Goal: Task Accomplishment & Management: Use online tool/utility

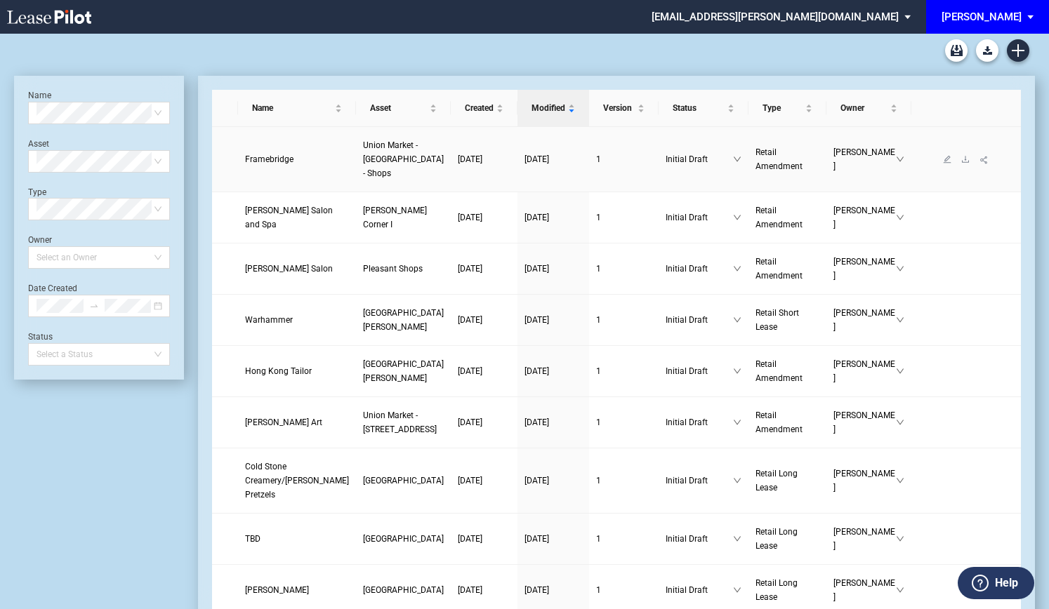
click at [277, 164] on span "Framebridge" at bounding box center [269, 159] width 48 height 10
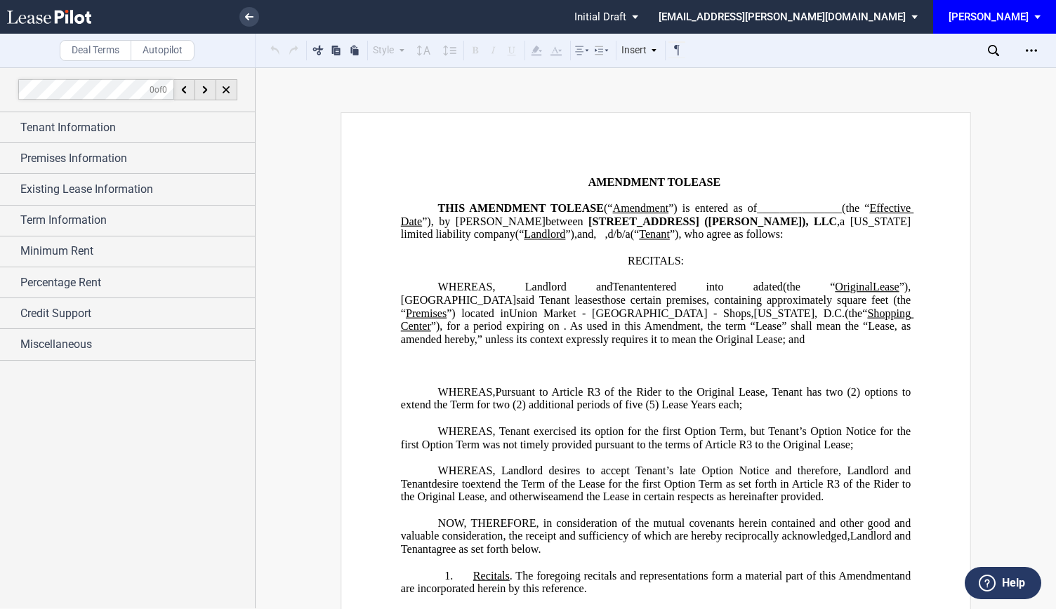
scroll to position [140, 0]
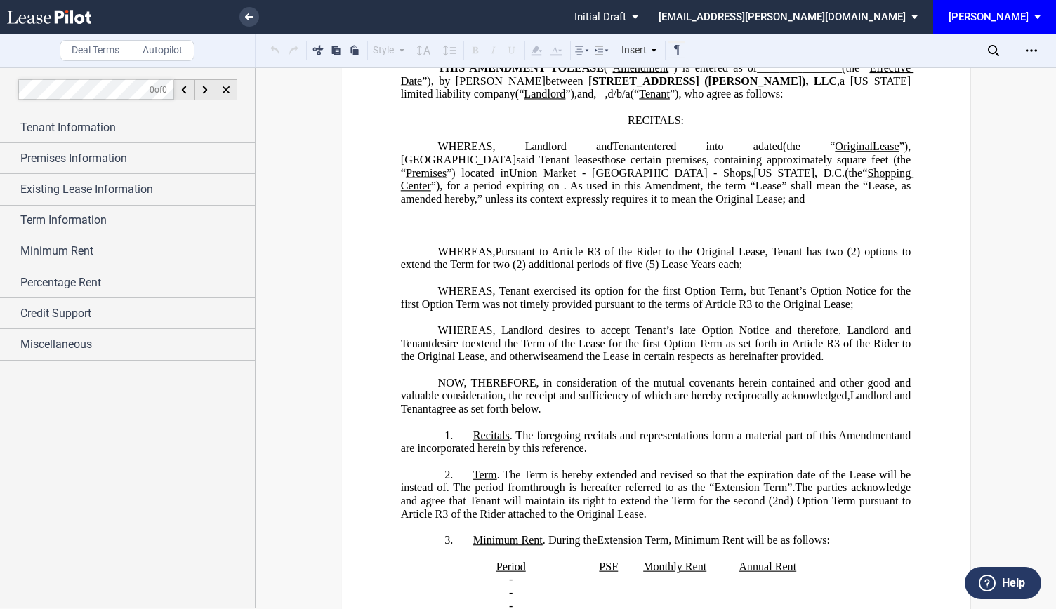
click at [535, 232] on p "﻿" at bounding box center [656, 225] width 510 height 13
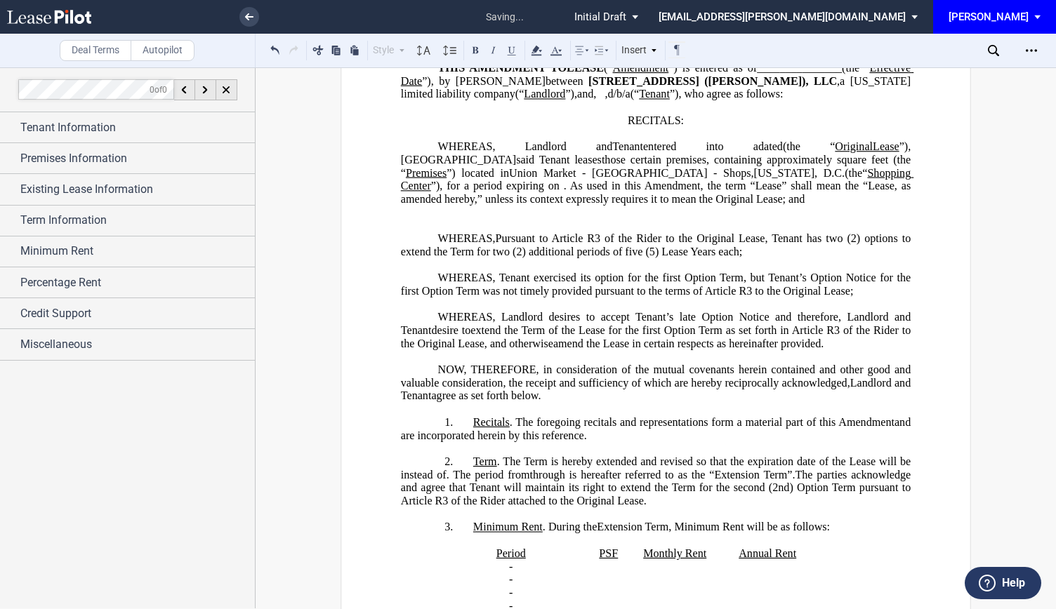
click at [535, 232] on p "﻿" at bounding box center [656, 225] width 510 height 13
click at [503, 232] on p "﻿" at bounding box center [656, 225] width 510 height 13
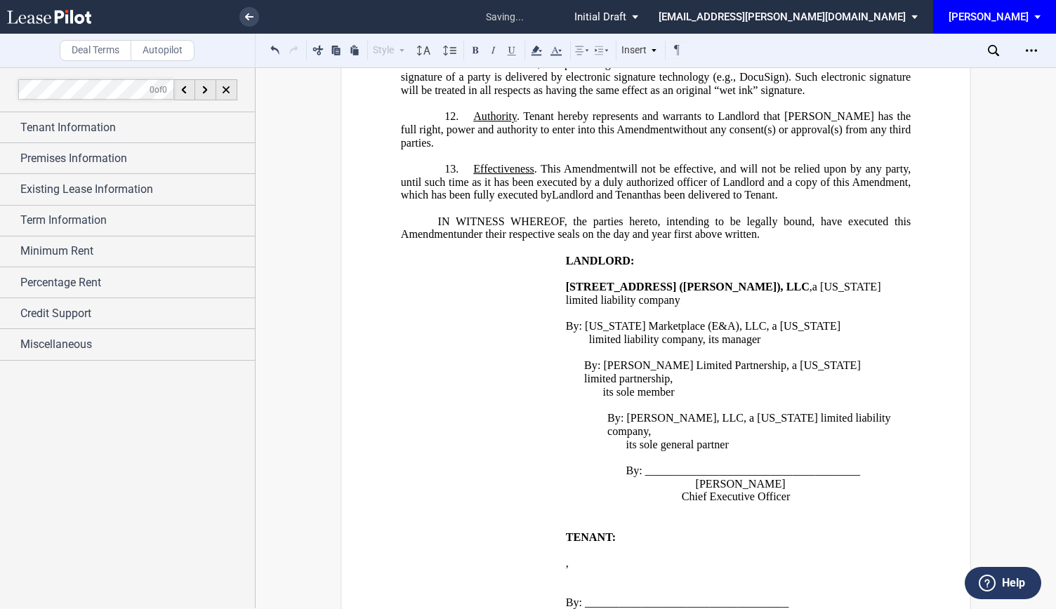
scroll to position [1802, 0]
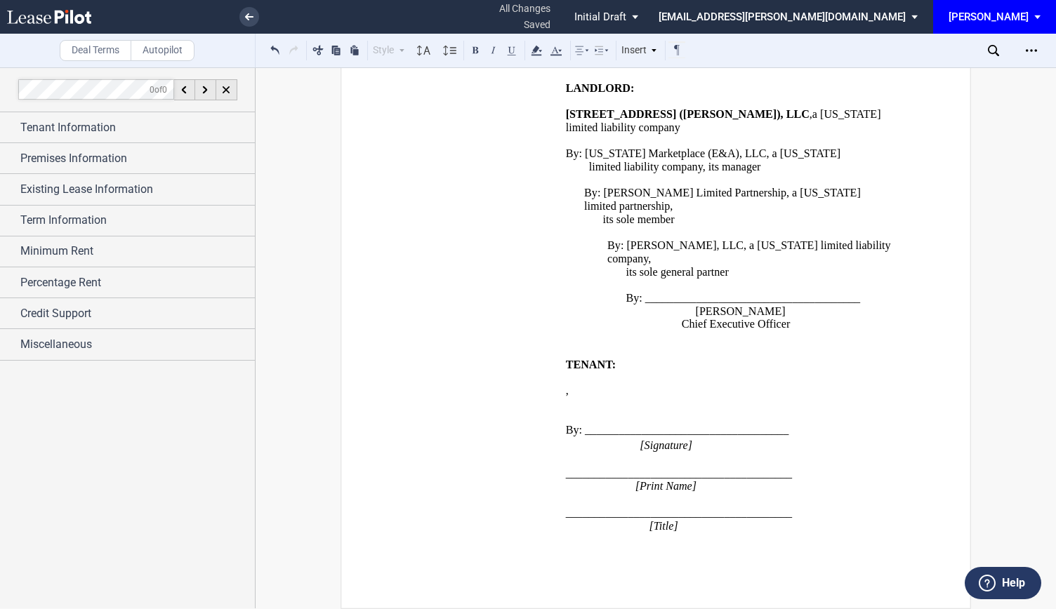
click at [46, 361] on div at bounding box center [127, 337] width 255 height 541
click at [51, 350] on span "Miscellaneous" at bounding box center [56, 344] width 72 height 17
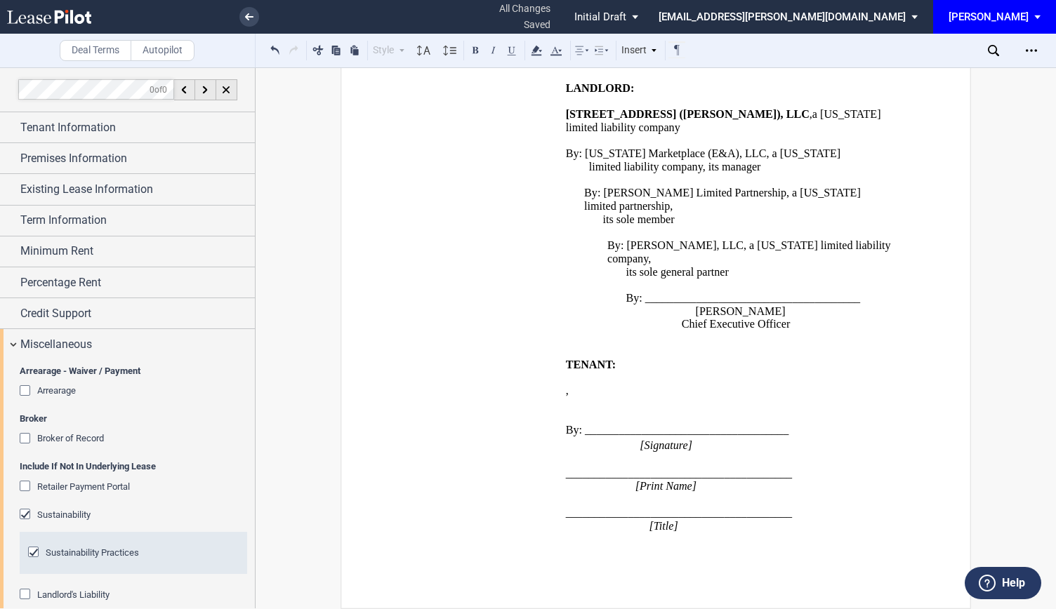
scroll to position [138, 0]
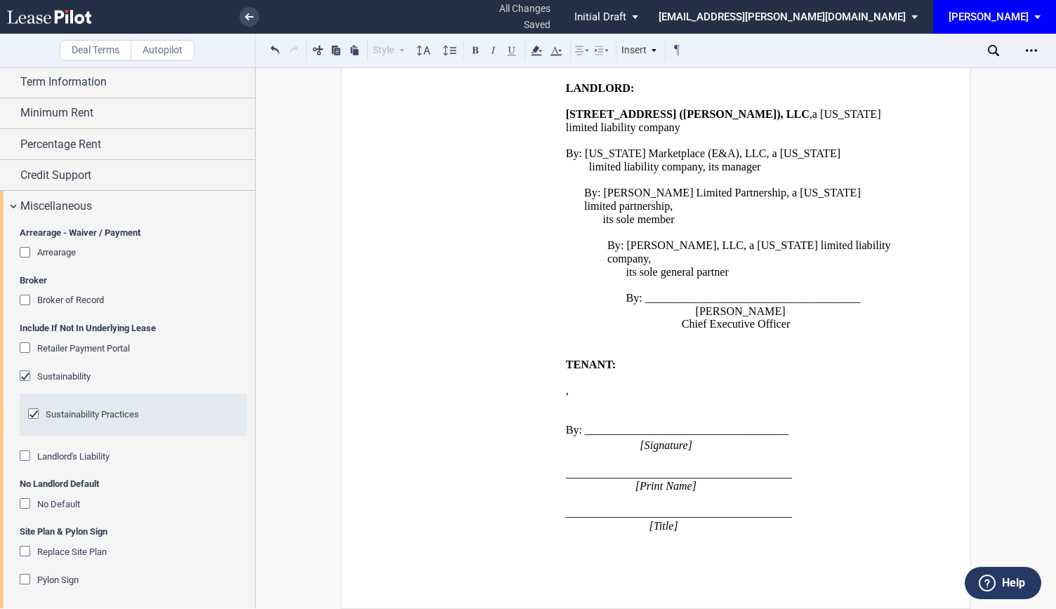
click at [26, 302] on div "Broker of Record" at bounding box center [27, 302] width 14 height 14
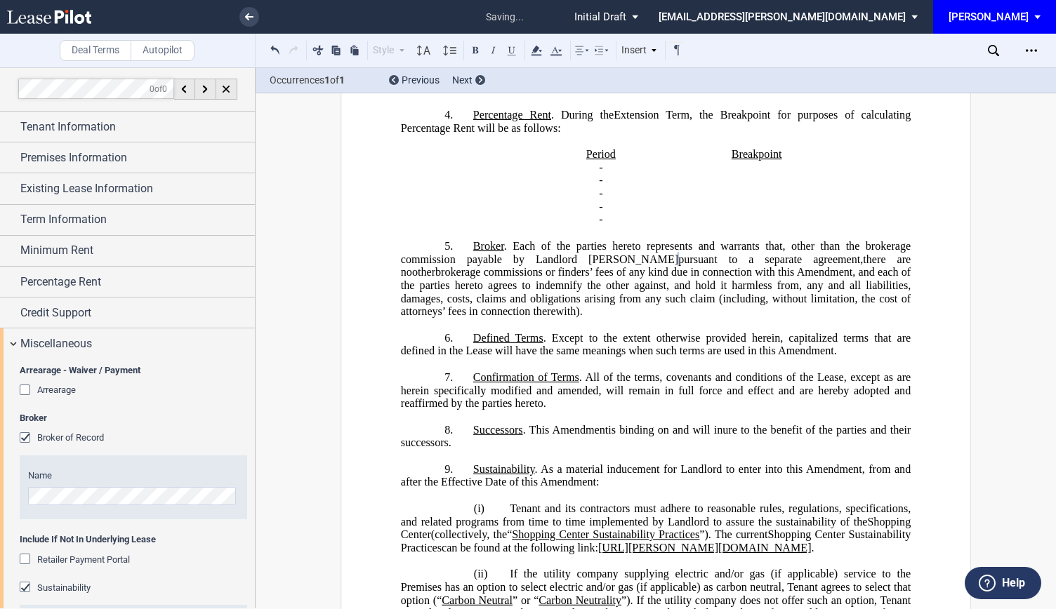
scroll to position [0, 0]
click at [17, 338] on div "Miscellaneous" at bounding box center [127, 344] width 255 height 30
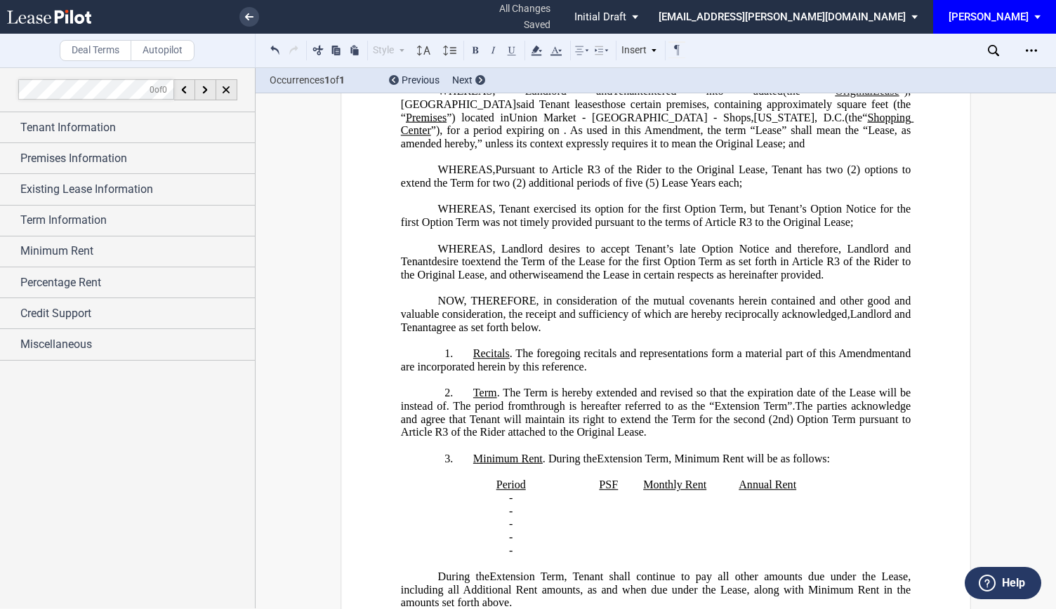
scroll to position [281, 0]
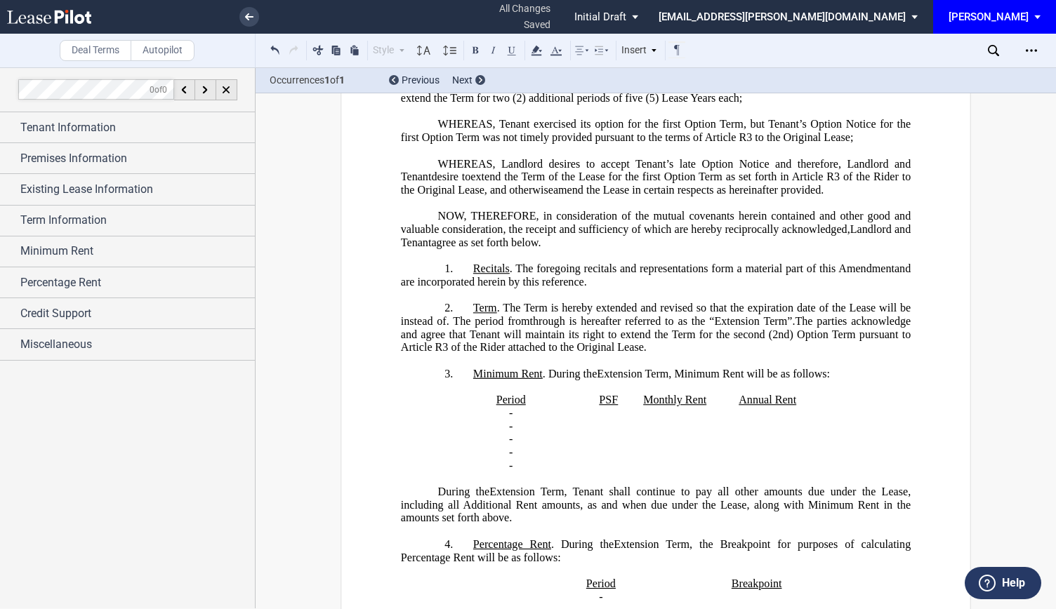
click at [469, 325] on p "2. Term . The Term is hereby extended and revised so that the expiration date o…" at bounding box center [656, 328] width 510 height 53
click at [559, 327] on span ". The Term is hereby extended and revised so that the expiration date of the Le…" at bounding box center [657, 314] width 513 height 25
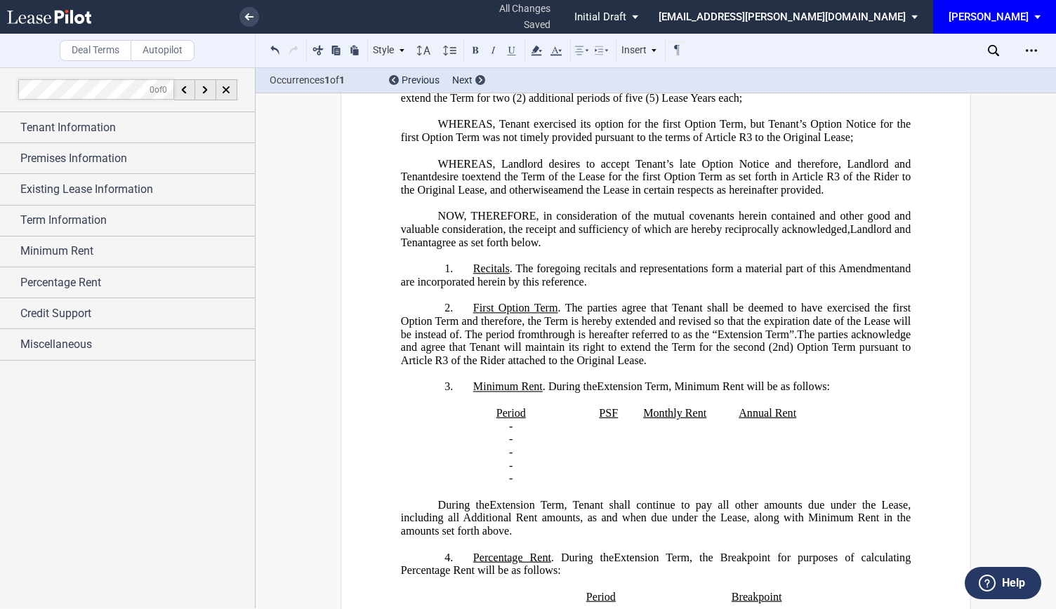
click at [565, 341] on span ". The parties agree that Tenant shall be deemed to have exercised the first Opt…" at bounding box center [657, 321] width 513 height 39
click at [781, 341] on span "Extension Term" at bounding box center [817, 334] width 72 height 13
click at [793, 341] on span "Option Term" at bounding box center [822, 334] width 59 height 13
click at [650, 341] on span "is hereafter referred to as the “" at bounding box center [721, 334] width 143 height 13
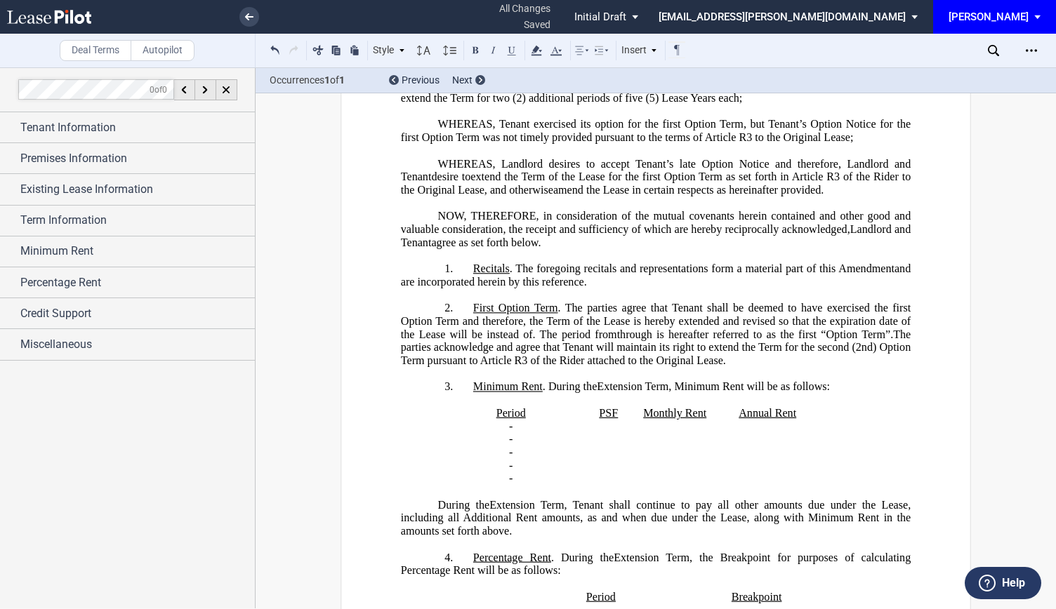
click at [459, 341] on span ". The parties agree that Tenant shall be deemed to have exercised the first Opt…" at bounding box center [657, 321] width 513 height 39
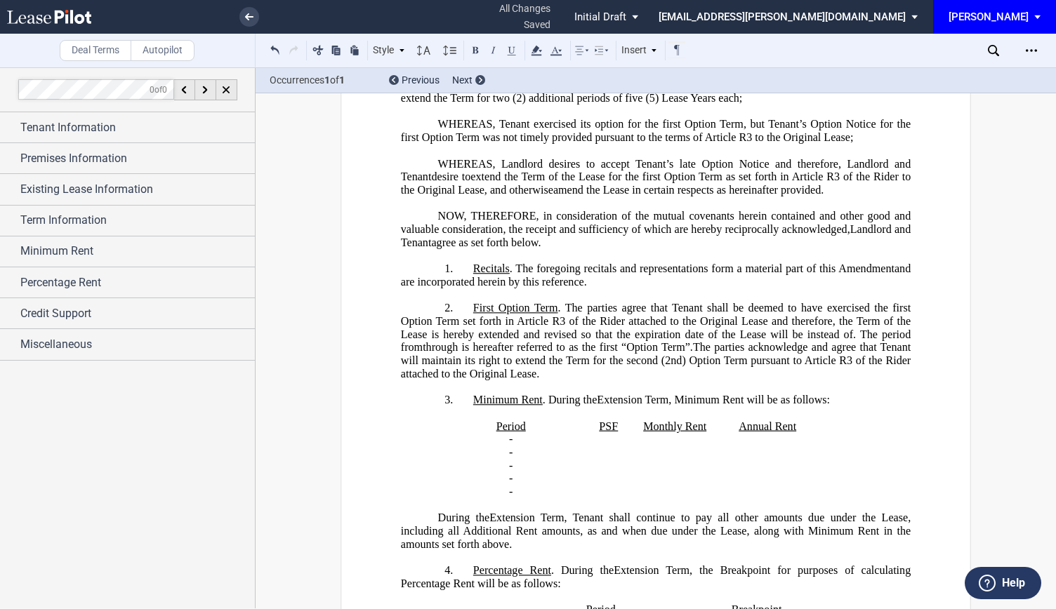
click at [607, 407] on span "Extension Term" at bounding box center [633, 400] width 72 height 13
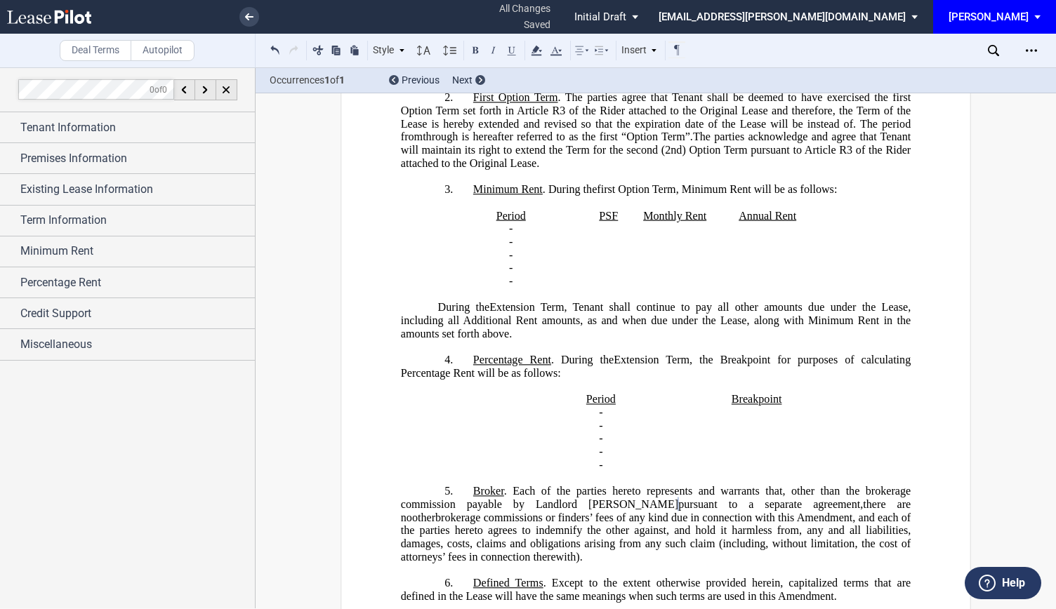
scroll to position [562, 0]
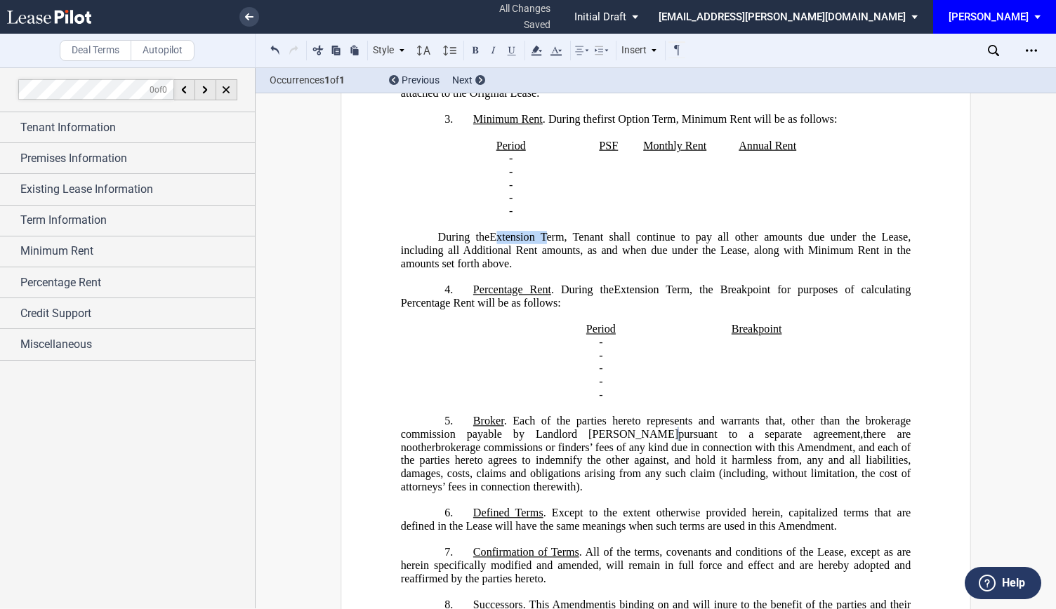
drag, startPoint x: 491, startPoint y: 263, endPoint x: 541, endPoint y: 259, distance: 49.3
click at [541, 244] on span "Extension Term" at bounding box center [526, 237] width 74 height 13
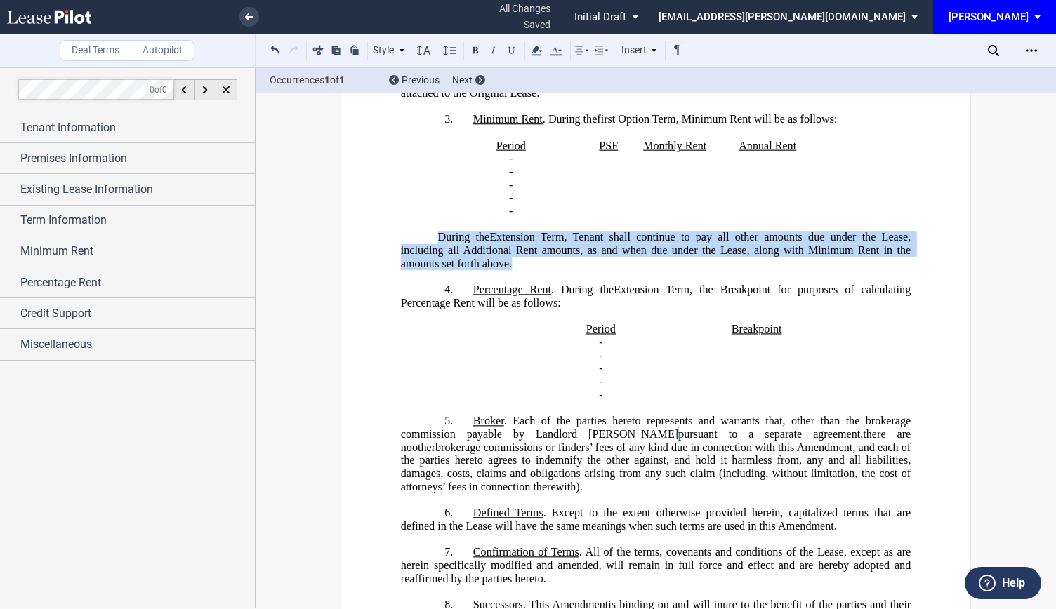
drag, startPoint x: 524, startPoint y: 291, endPoint x: 383, endPoint y: 264, distance: 143.8
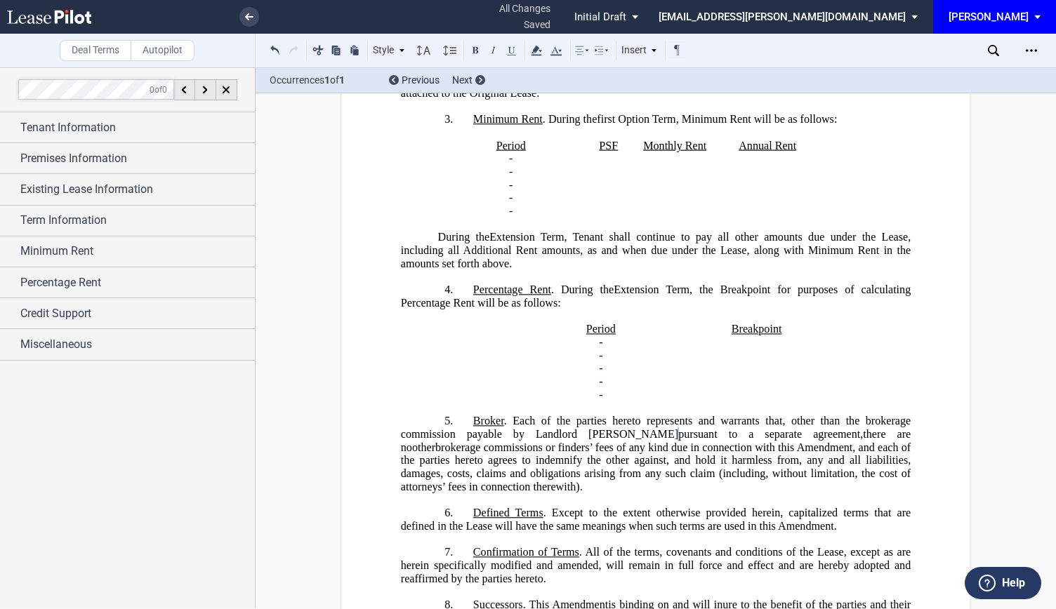
click at [514, 244] on span "Extension Term" at bounding box center [526, 237] width 74 height 13
click at [635, 296] on span "Extension Term" at bounding box center [652, 290] width 76 height 13
click at [489, 244] on span "Option Term" at bounding box center [516, 237] width 58 height 13
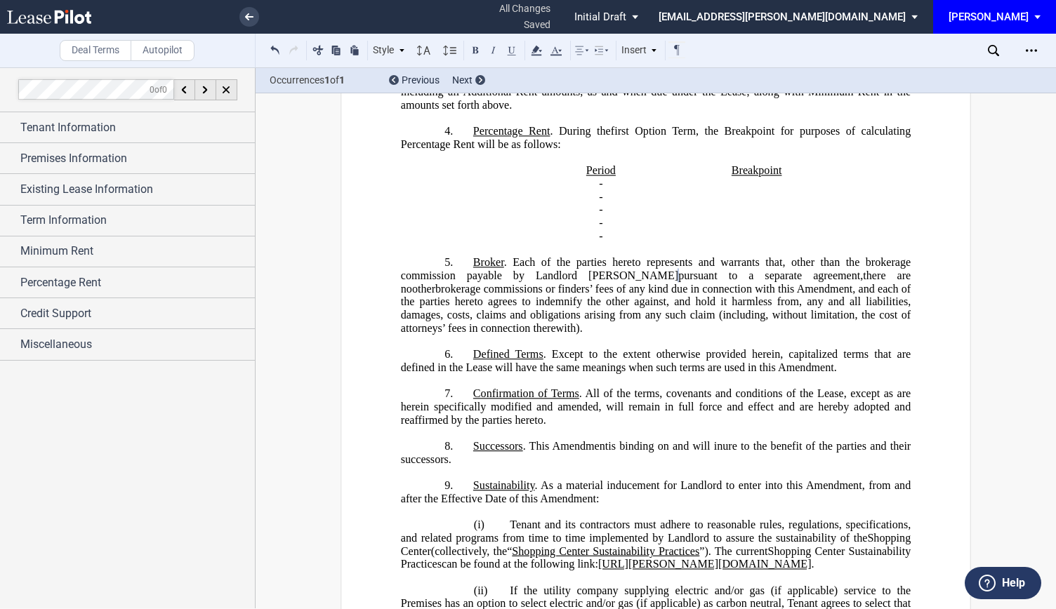
scroll to position [632, 0]
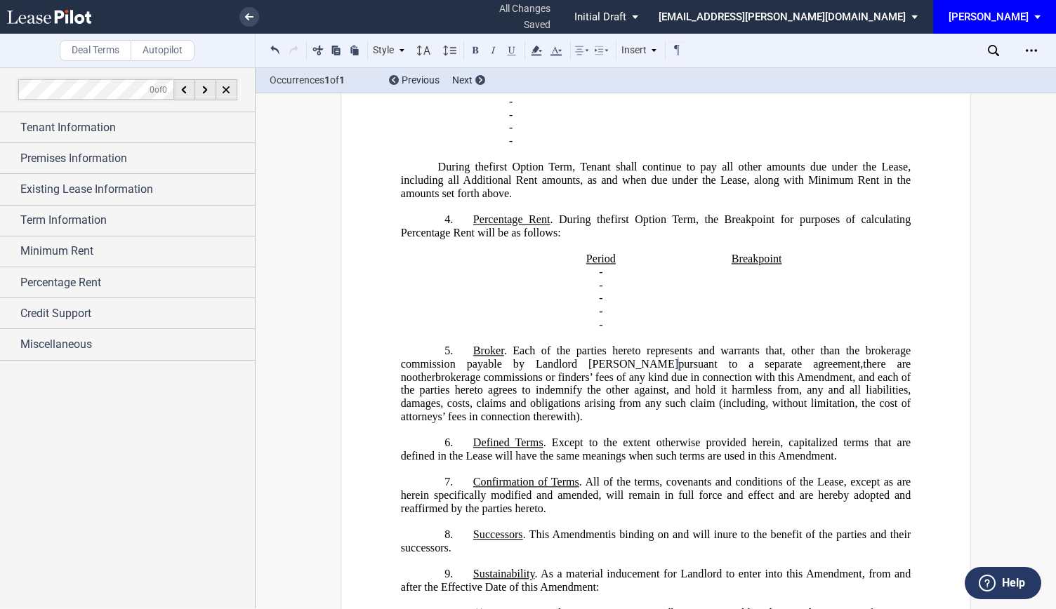
click at [723, 371] on span "pursuant to a separate agreement," at bounding box center [770, 364] width 185 height 13
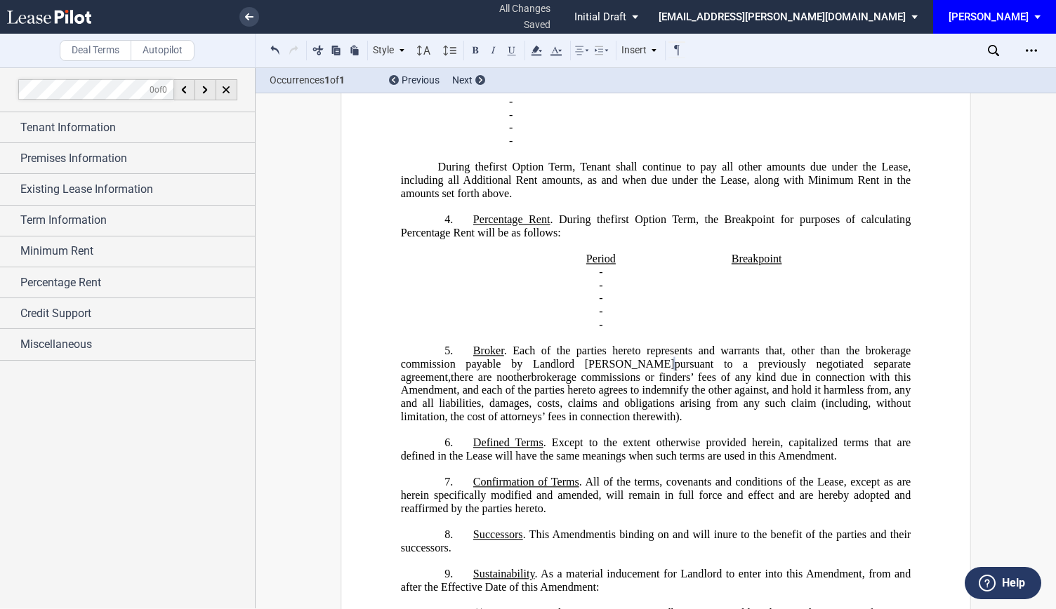
click at [857, 383] on span "pursuant to a previously negotiated separate agreement," at bounding box center [657, 370] width 513 height 25
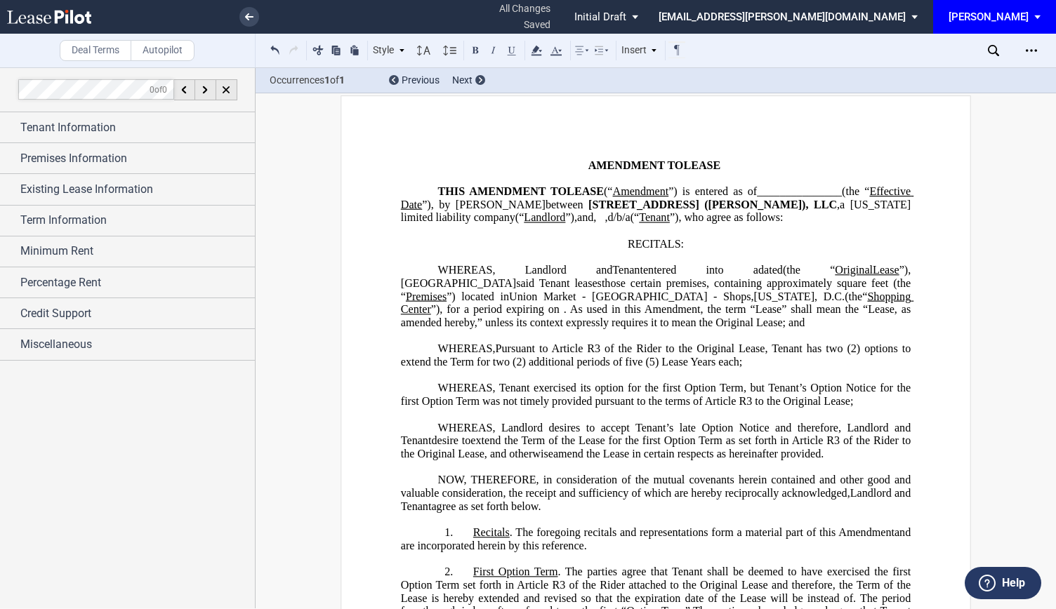
scroll to position [0, 0]
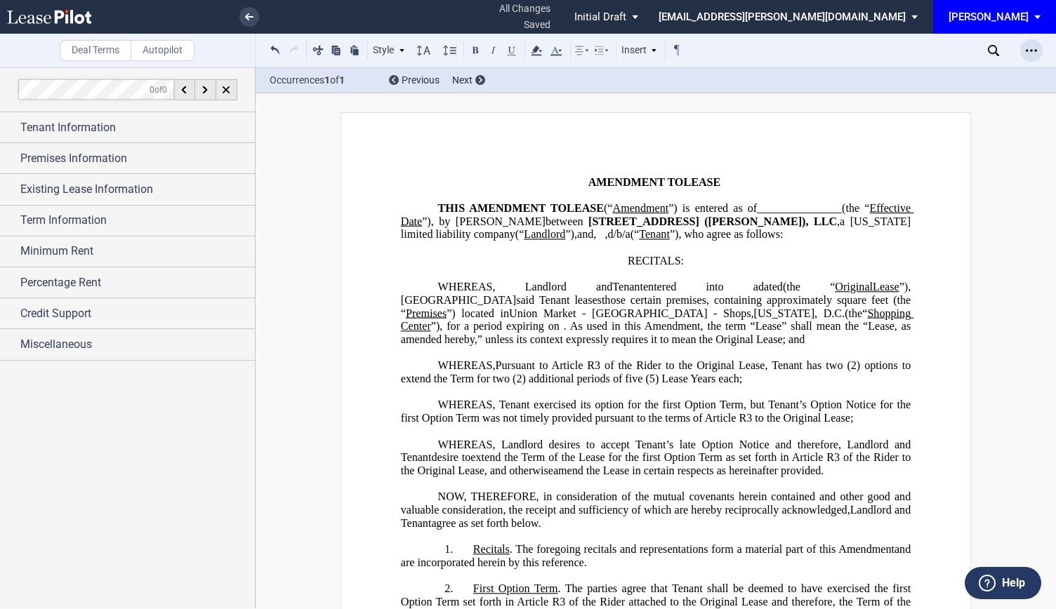
click at [1030, 45] on icon "Open Lease options menu" at bounding box center [1031, 50] width 11 height 11
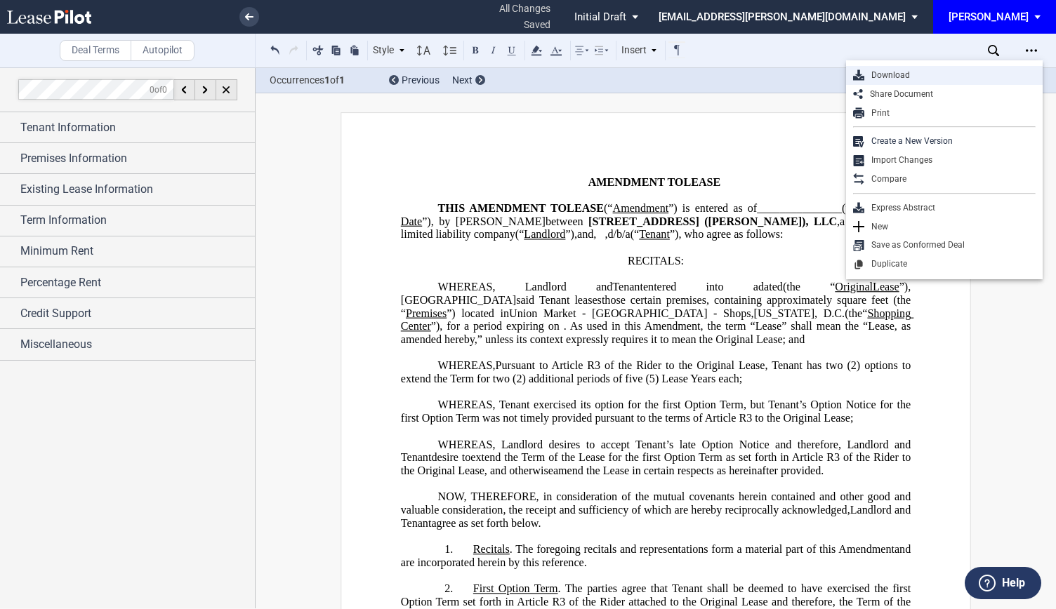
click at [912, 69] on div "Download" at bounding box center [944, 75] width 197 height 19
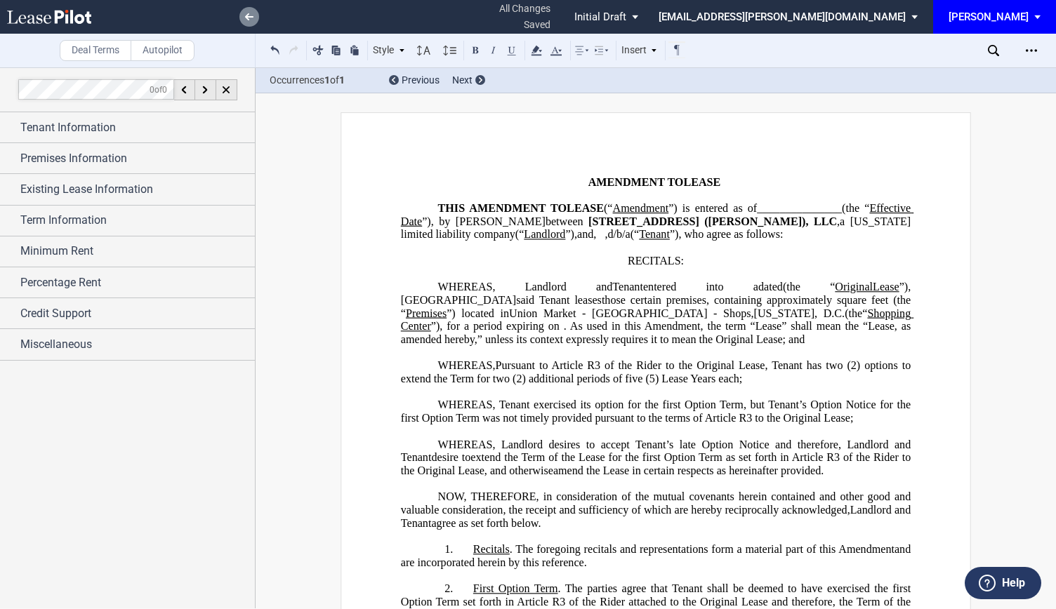
click at [245, 24] on link at bounding box center [249, 17] width 20 height 20
